Goal: Find specific page/section: Find specific page/section

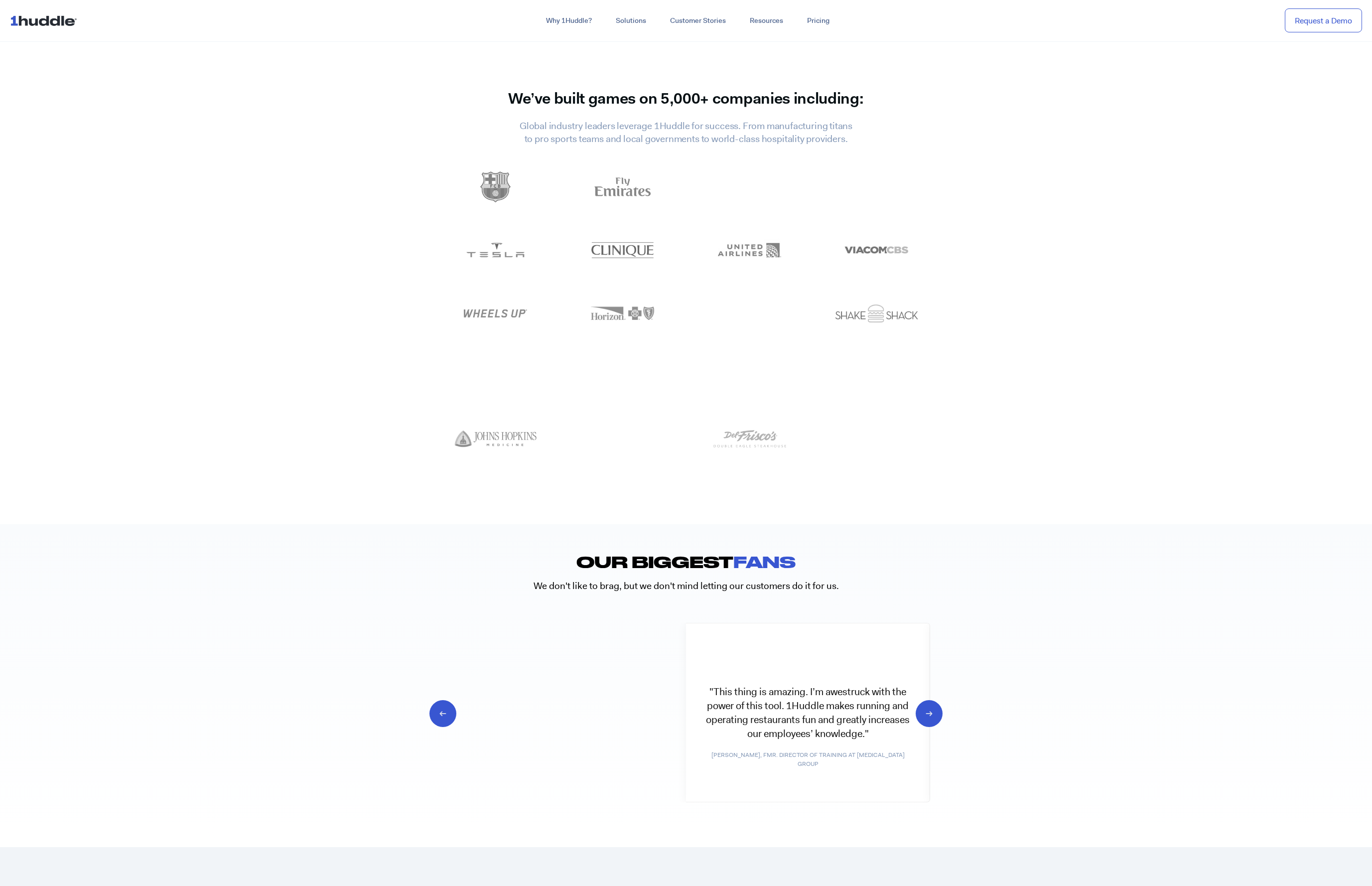
scroll to position [5466, 0]
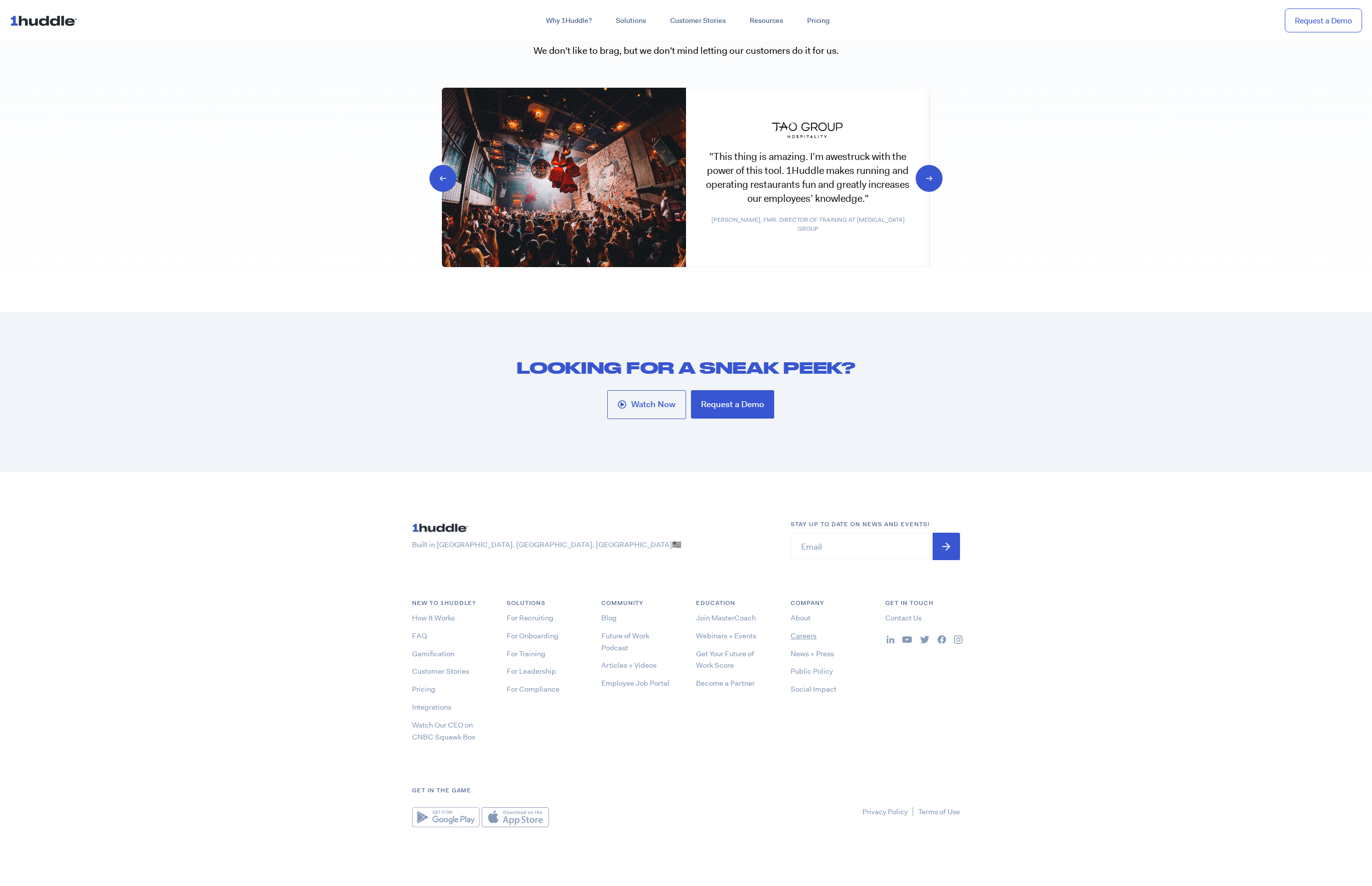
click at [808, 635] on link "Careers" at bounding box center [803, 636] width 26 height 10
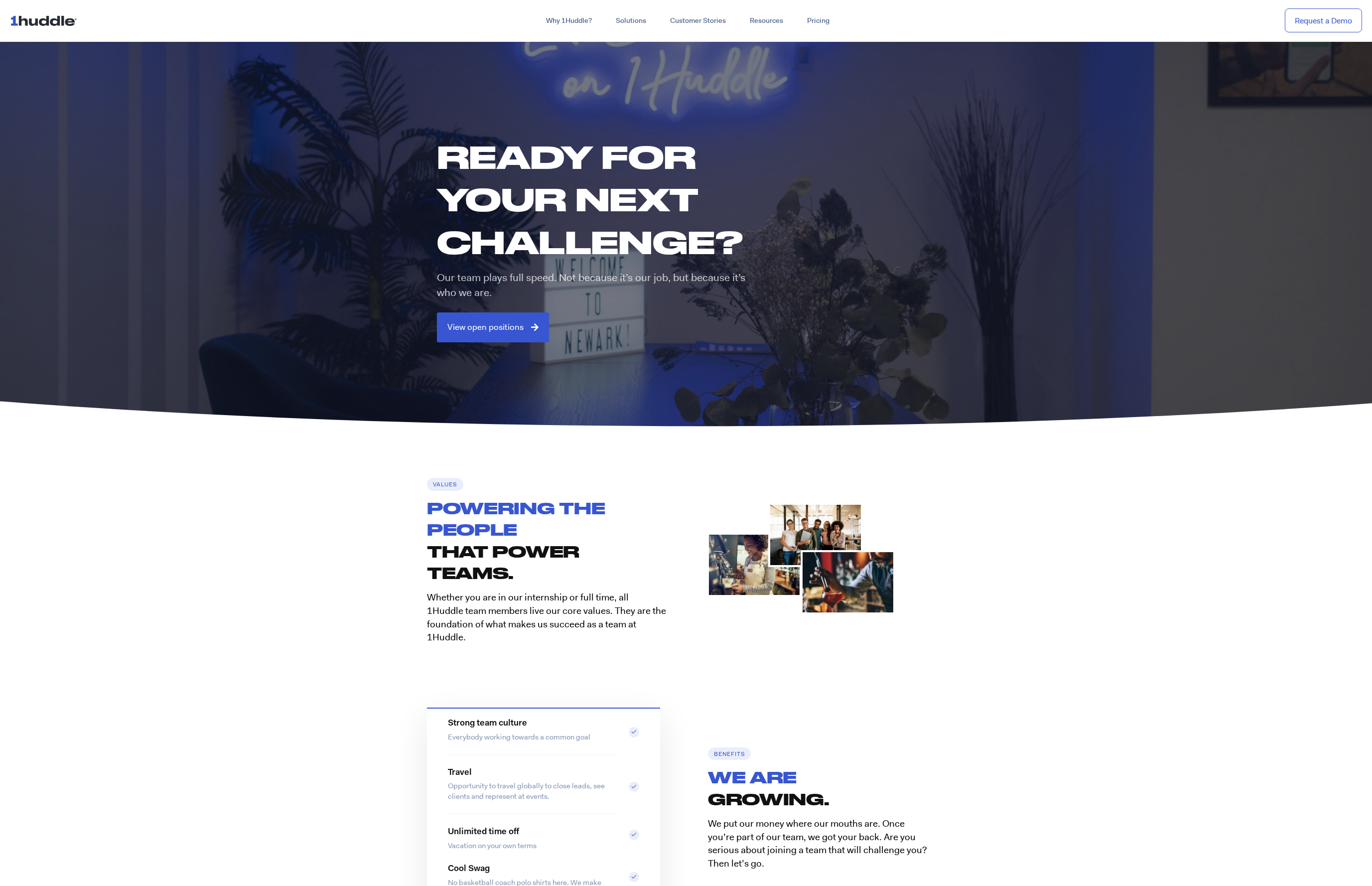
scroll to position [2, 0]
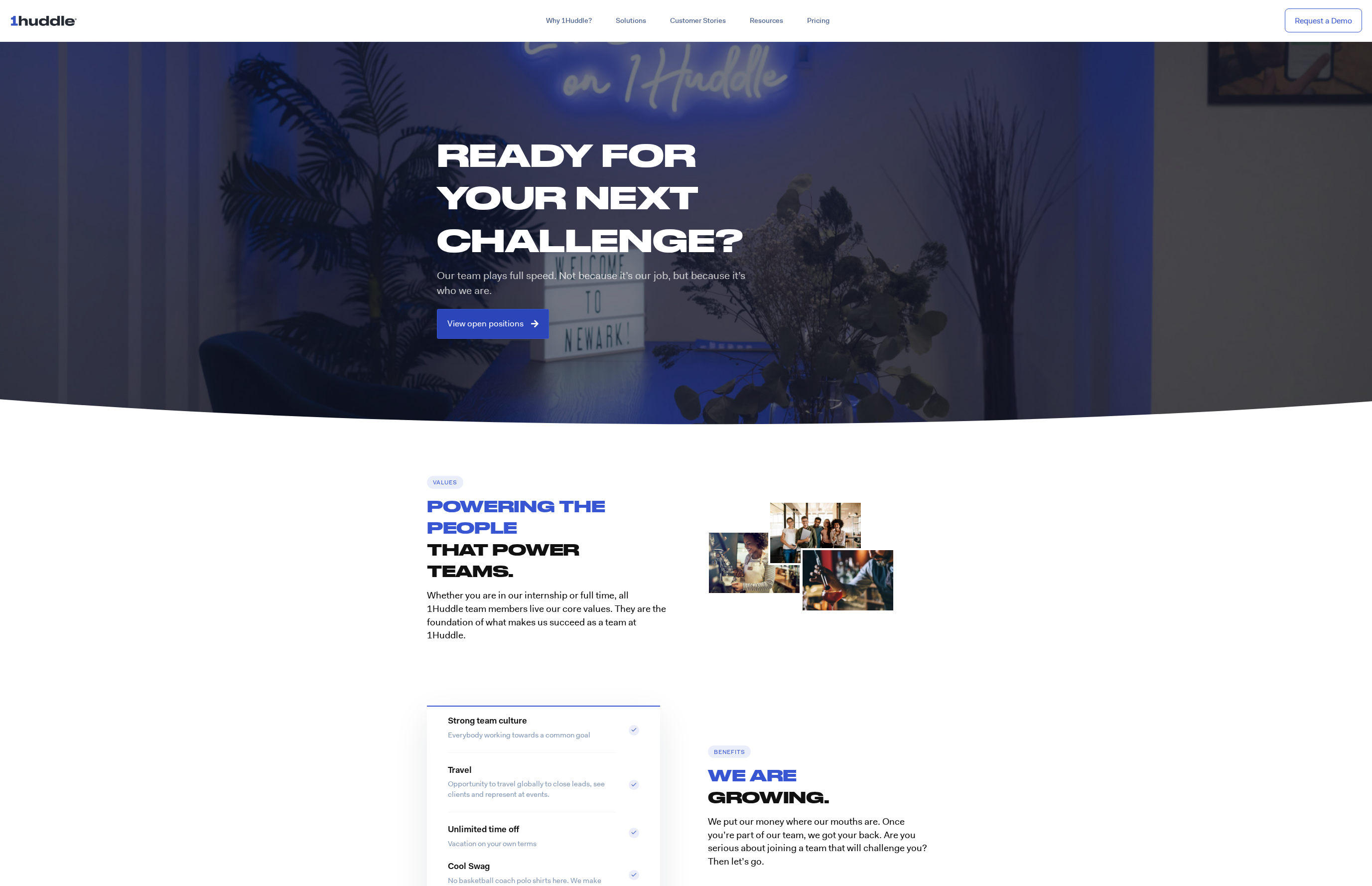
click at [494, 335] on link "View open positions" at bounding box center [493, 324] width 112 height 30
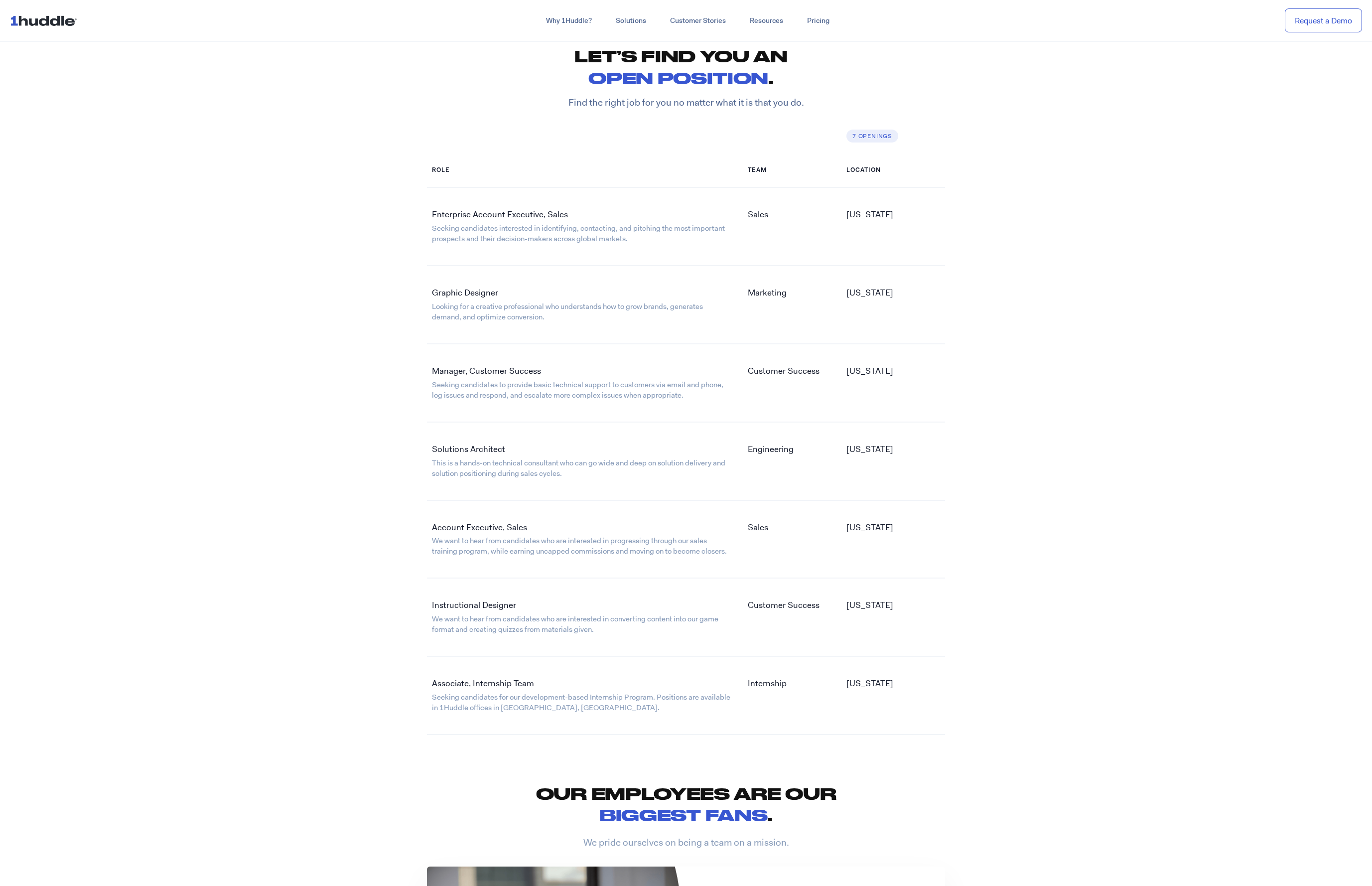
scroll to position [1559, 0]
click at [1125, 264] on section "Applying Let’s find you an open position . Find the right job for you no matter…" at bounding box center [686, 361] width 1372 height 748
